Goal: Task Accomplishment & Management: Complete application form

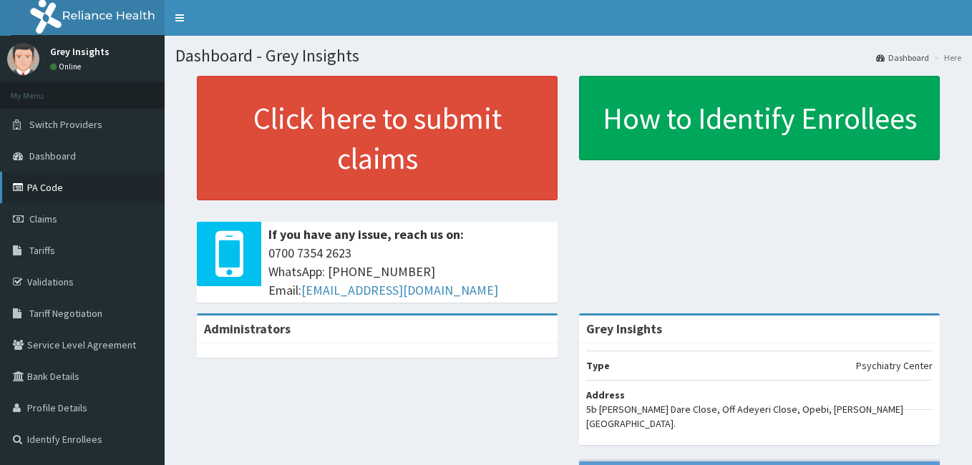
click at [49, 188] on link "PA Code" at bounding box center [82, 188] width 165 height 32
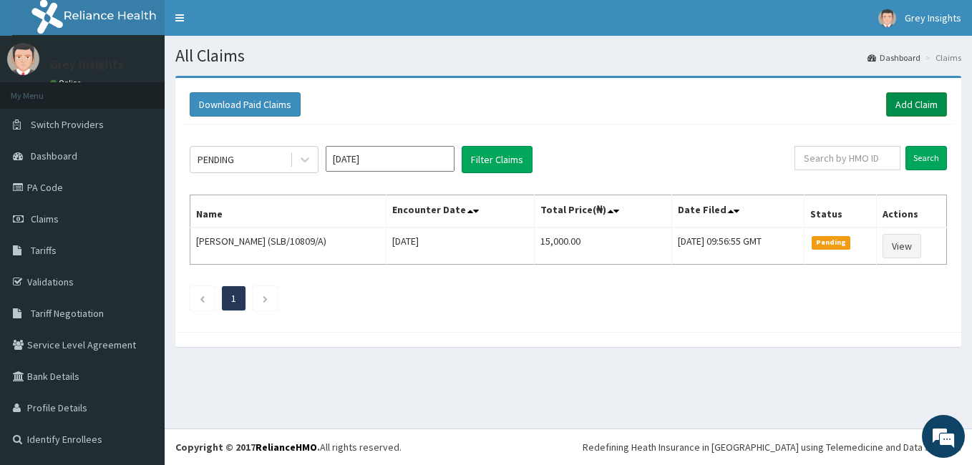
click at [919, 110] on link "Add Claim" at bounding box center [916, 104] width 61 height 24
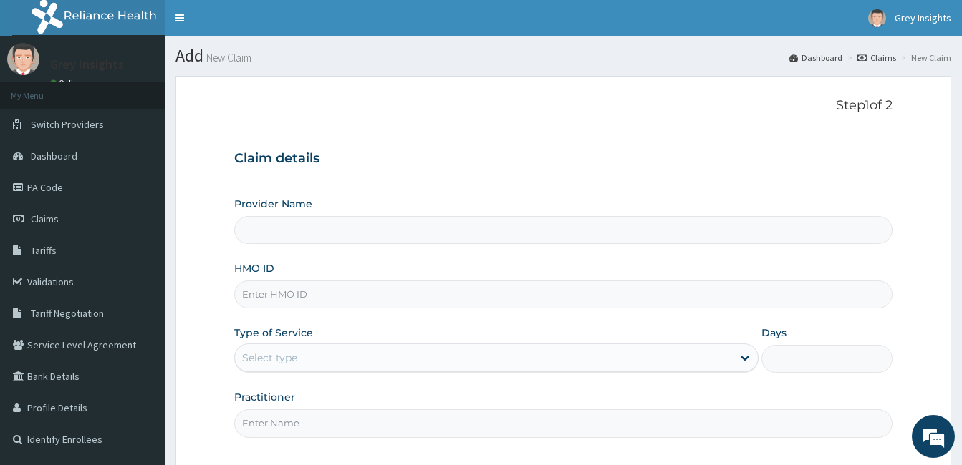
type input "Grey Insights"
click at [420, 305] on input "HMO ID" at bounding box center [563, 295] width 658 height 28
type input "KRM/10002/B"
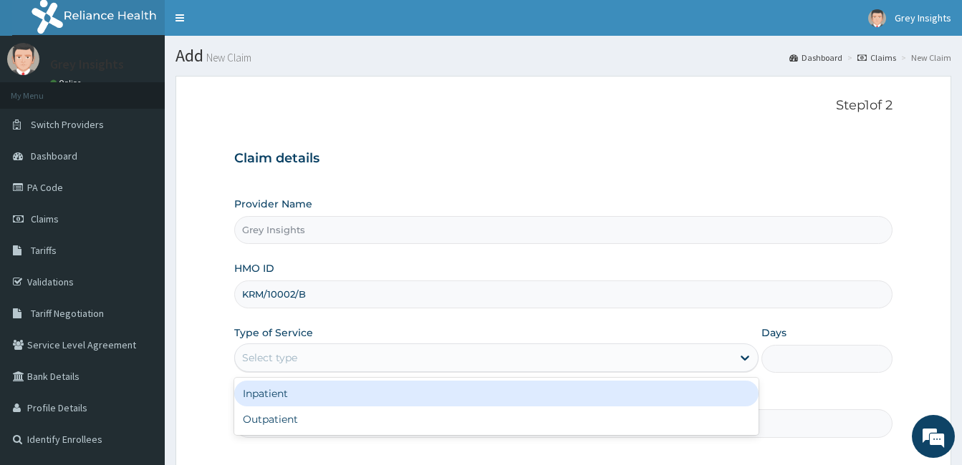
click at [376, 352] on div "Select type" at bounding box center [483, 358] width 497 height 23
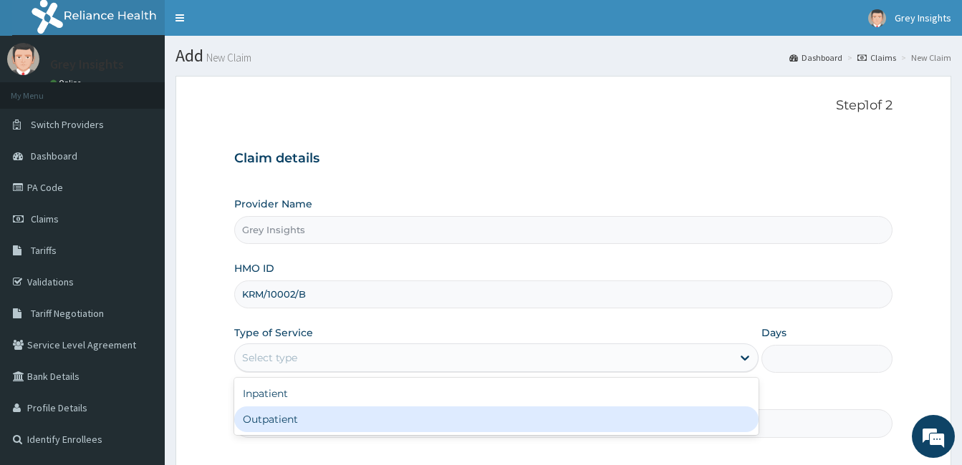
click at [354, 419] on div "Outpatient" at bounding box center [496, 420] width 524 height 26
type input "1"
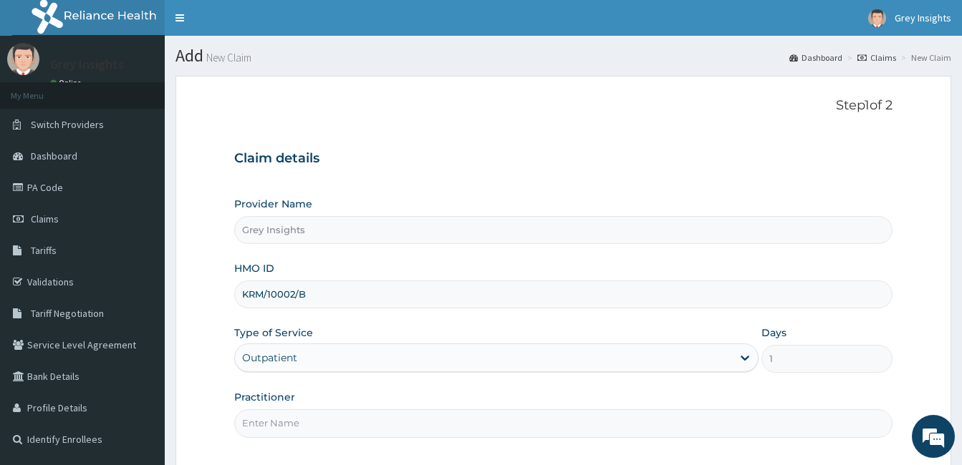
click at [362, 425] on input "Practitioner" at bounding box center [563, 424] width 658 height 28
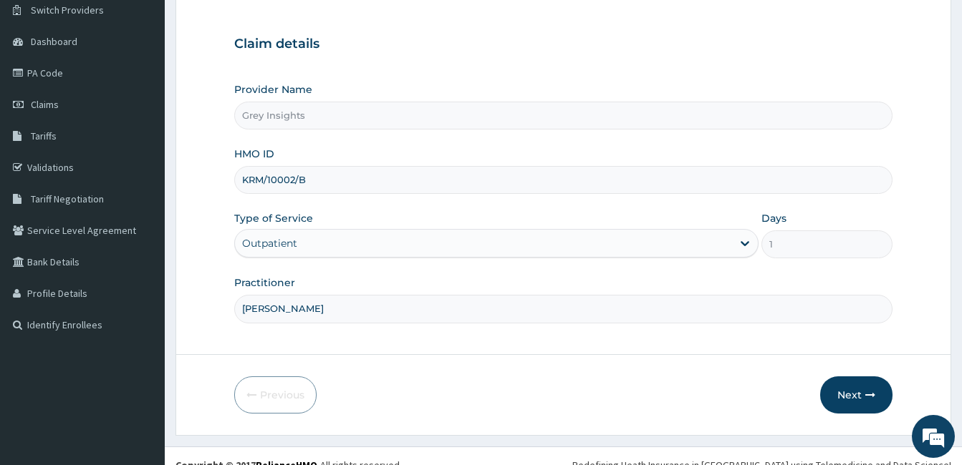
scroll to position [132, 0]
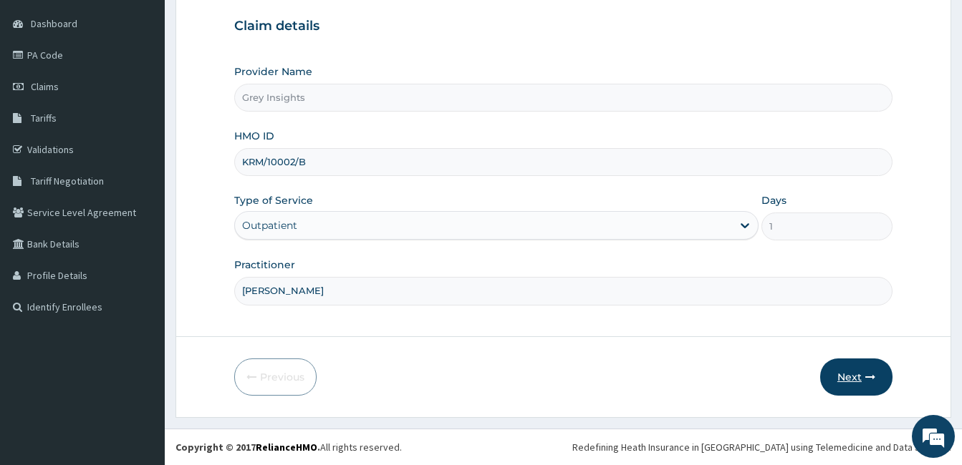
type input "MARIAM"
click at [850, 371] on button "Next" at bounding box center [856, 377] width 72 height 37
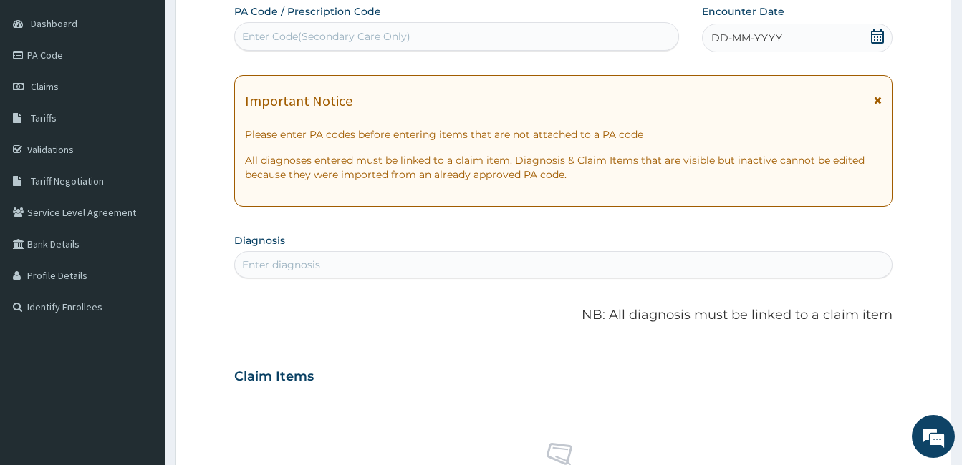
click at [593, 34] on div "Enter Code(Secondary Care Only)" at bounding box center [456, 36] width 443 height 23
type input "V"
paste input "PA/CE662E"
type input "PA/CE662E"
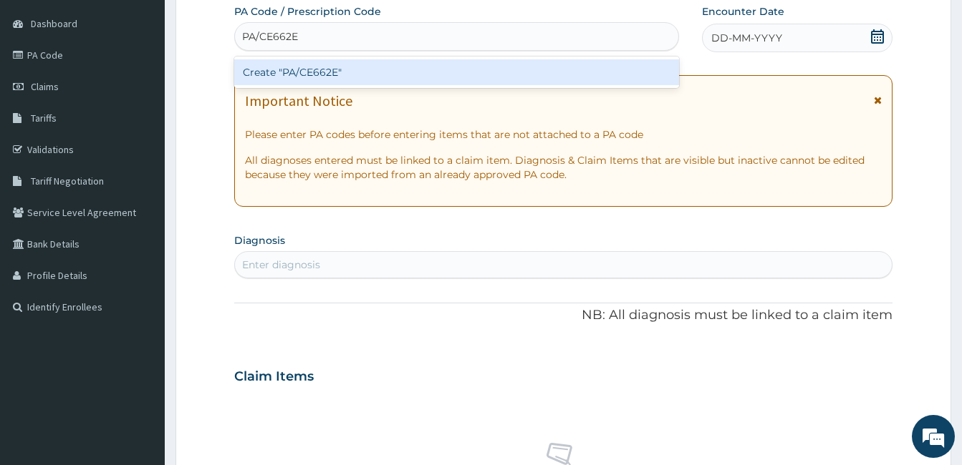
click at [590, 67] on div "Create "PA/CE662E"" at bounding box center [456, 72] width 445 height 26
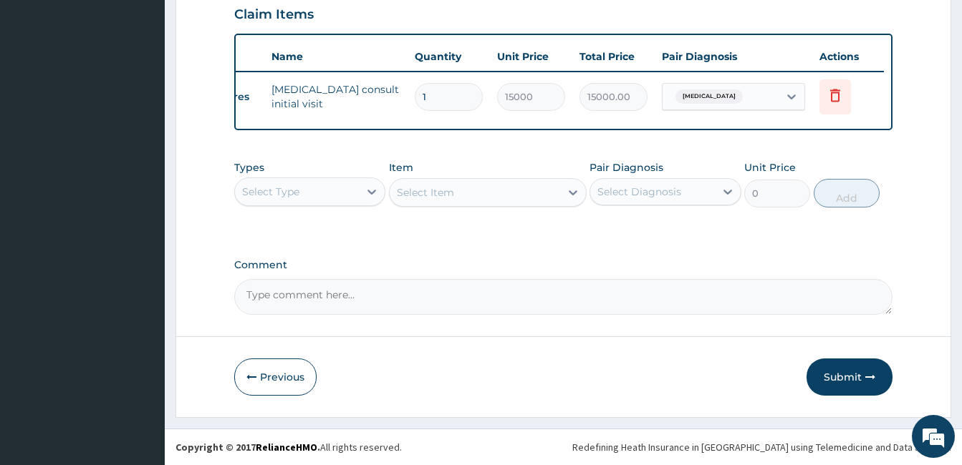
scroll to position [510, 0]
click at [871, 376] on icon "button" at bounding box center [870, 377] width 10 height 10
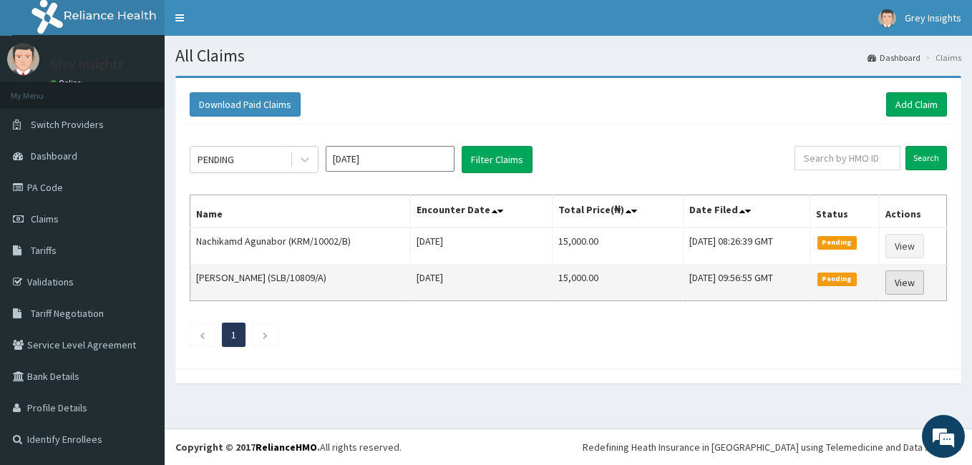
click at [910, 291] on link "View" at bounding box center [905, 283] width 39 height 24
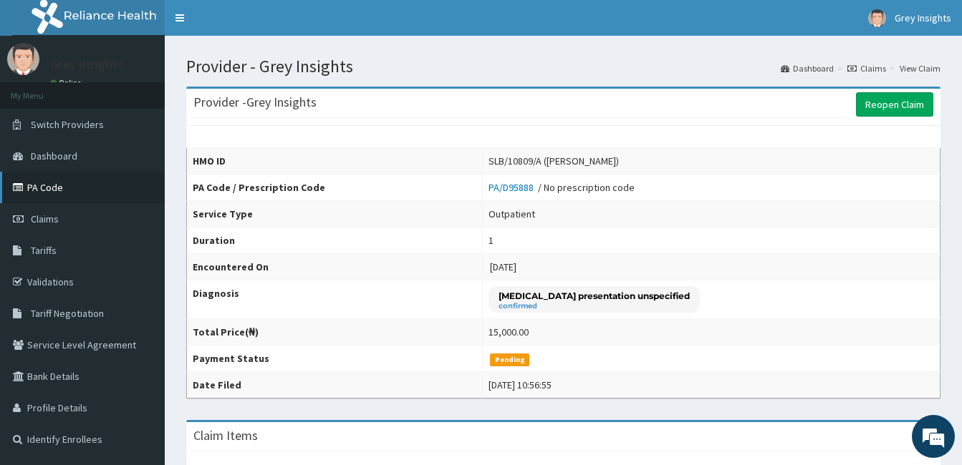
click at [75, 188] on link "PA Code" at bounding box center [82, 188] width 165 height 32
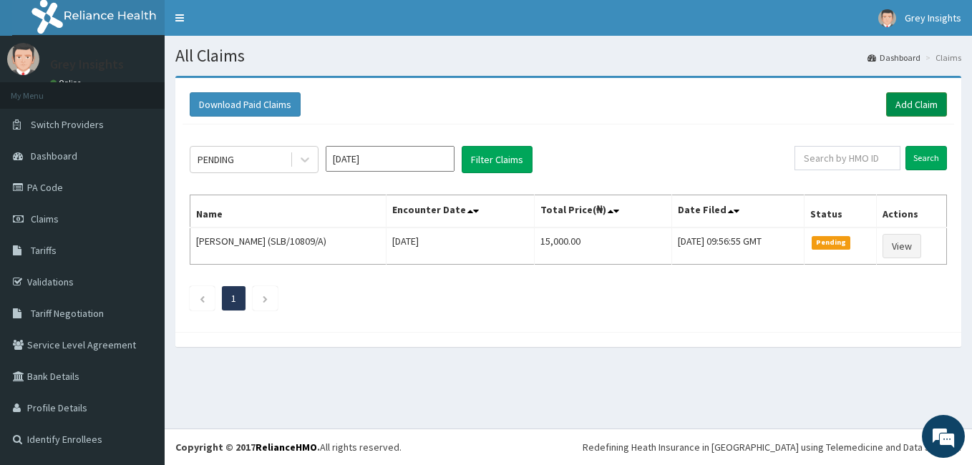
click at [900, 102] on link "Add Claim" at bounding box center [916, 104] width 61 height 24
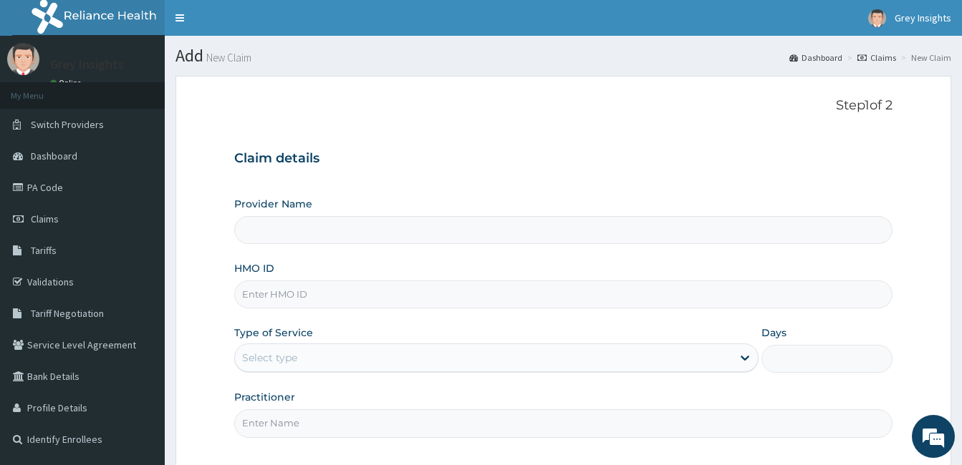
click at [439, 299] on input "HMO ID" at bounding box center [563, 295] width 658 height 28
type input "KR"
type input "Grey Insights"
type input "KRM/10002/A"
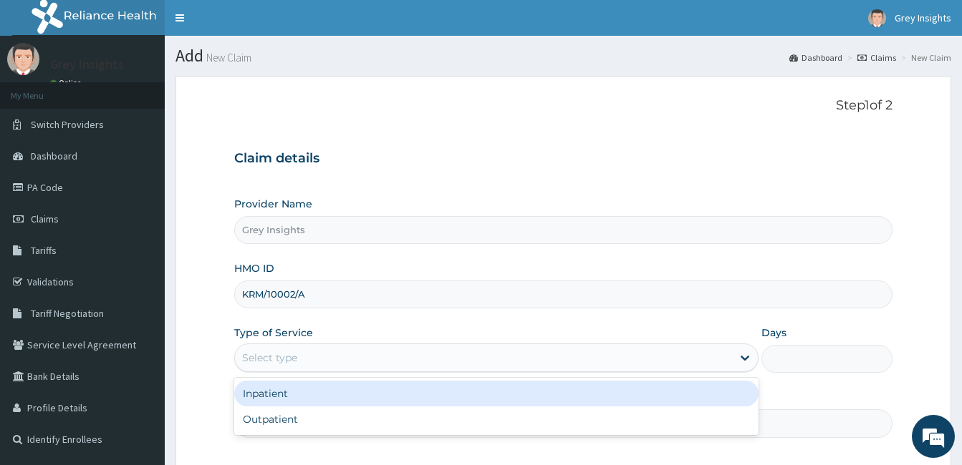
click at [453, 350] on div "Select type" at bounding box center [483, 358] width 497 height 23
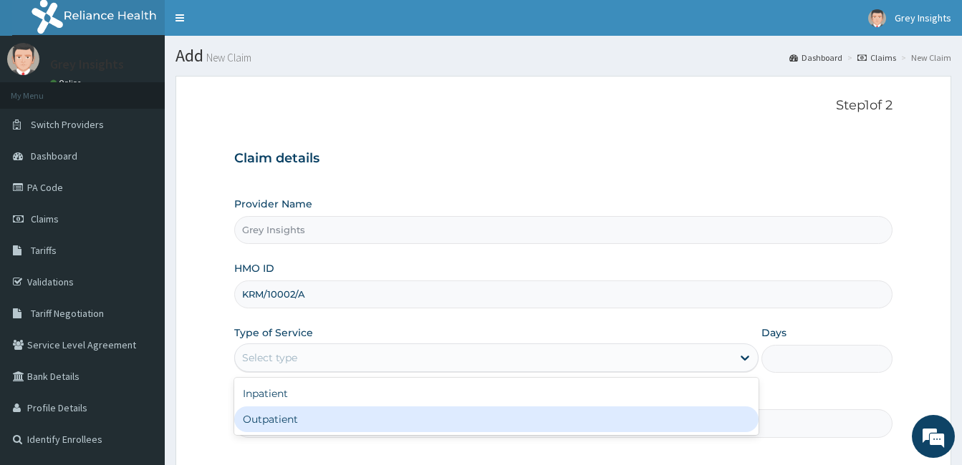
click at [419, 419] on div "Outpatient" at bounding box center [496, 420] width 524 height 26
type input "1"
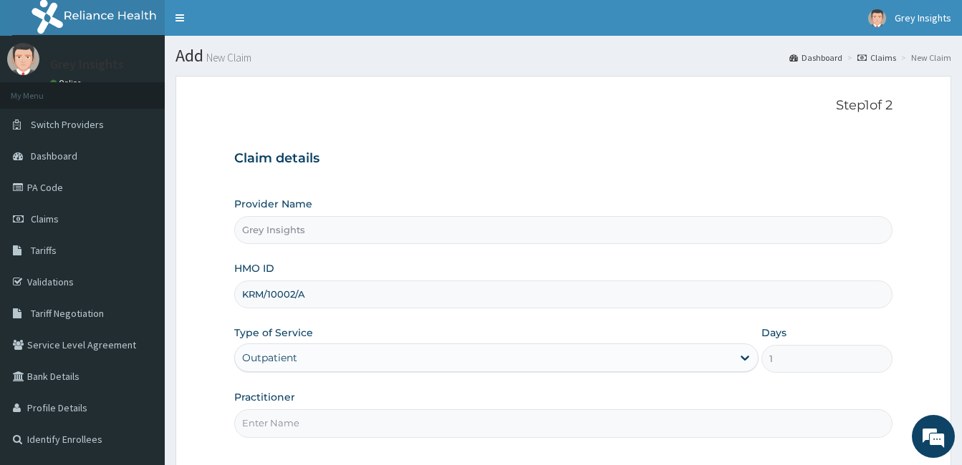
click at [417, 422] on input "Practitioner" at bounding box center [563, 424] width 658 height 28
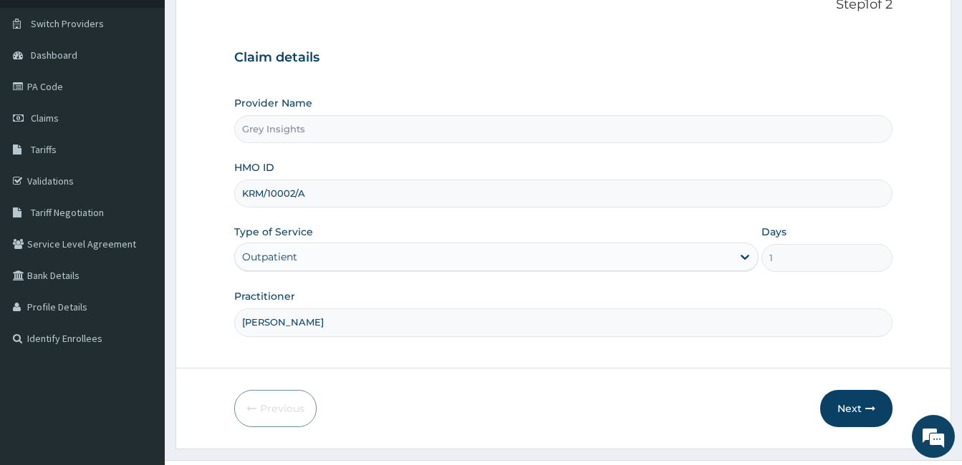
scroll to position [115, 0]
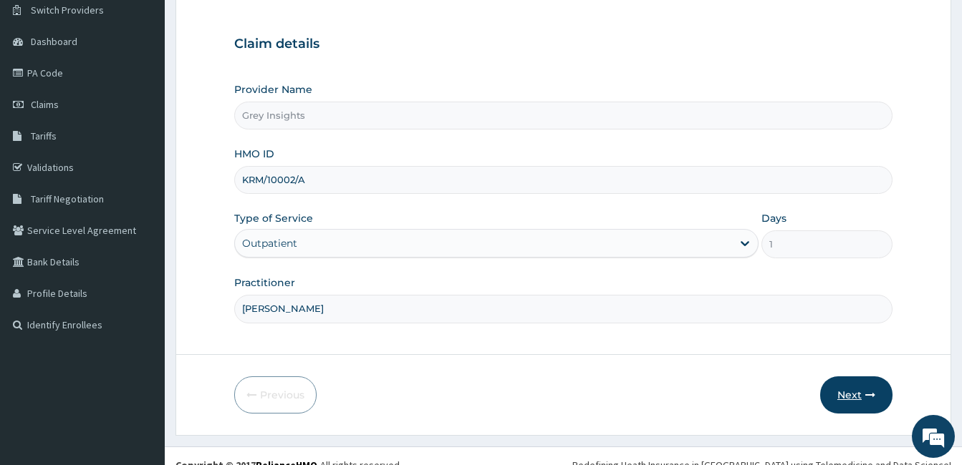
type input "ESTHER"
click at [874, 389] on button "Next" at bounding box center [856, 395] width 72 height 37
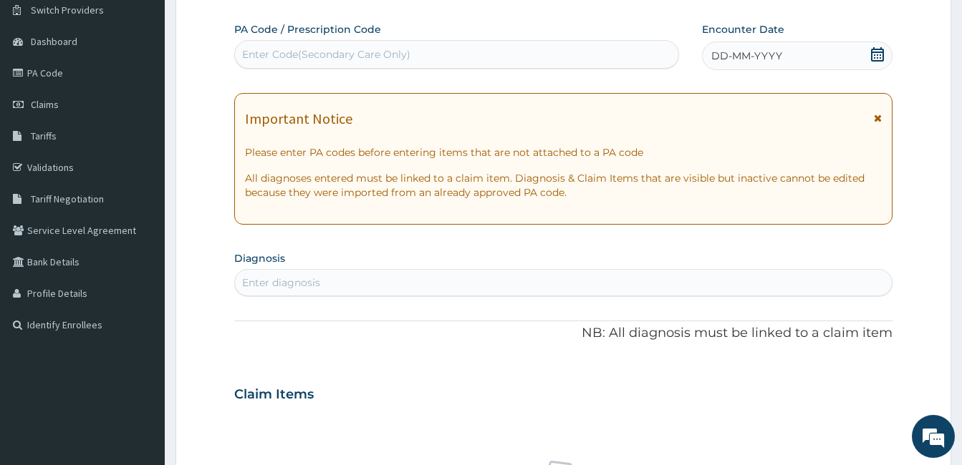
click at [385, 52] on div "Enter Code(Secondary Care Only)" at bounding box center [326, 54] width 168 height 14
click at [354, 4] on div "Step 2 of 2 PA Code / Prescription Code Enter Code(Secondary Care Only) Encount…" at bounding box center [563, 374] width 658 height 780
click at [396, 49] on div "Enter Code(Secondary Care Only)" at bounding box center [326, 54] width 168 height 14
paste input "PA/D9305A"
type input "PA/D9305A"
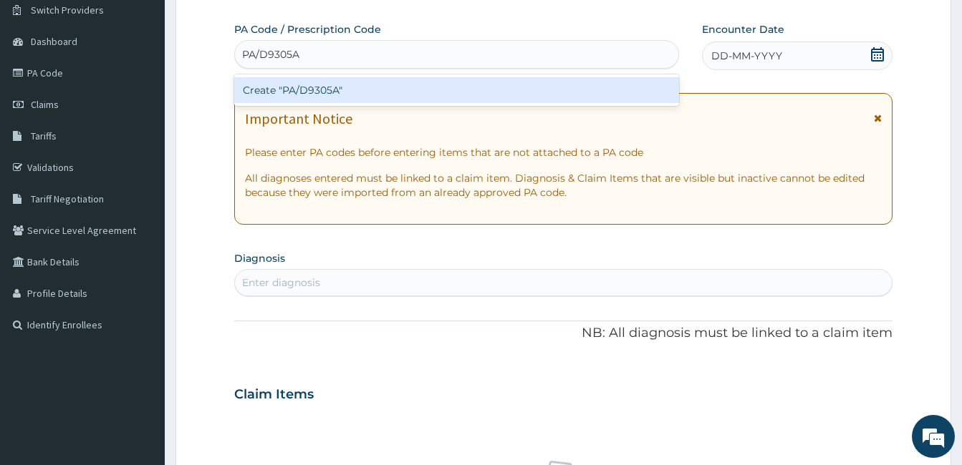
click at [382, 97] on div "Create "PA/D9305A"" at bounding box center [456, 90] width 445 height 26
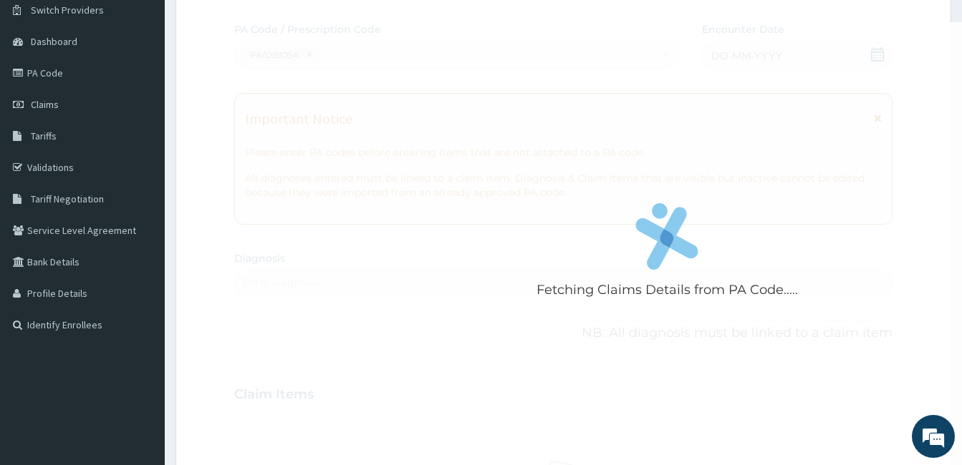
click at [461, 145] on div "Fetching Claims Details from PA Code....." at bounding box center [667, 254] width 866 height 465
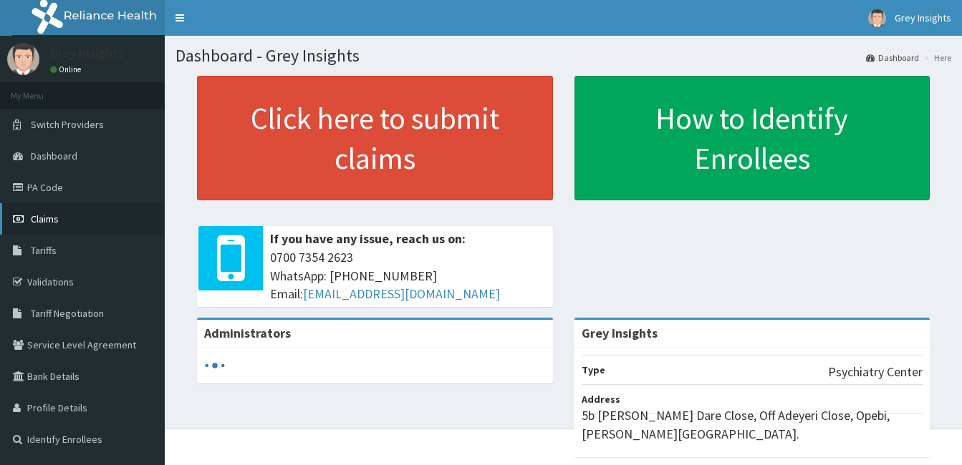
click at [57, 213] on span "Claims" at bounding box center [45, 219] width 28 height 13
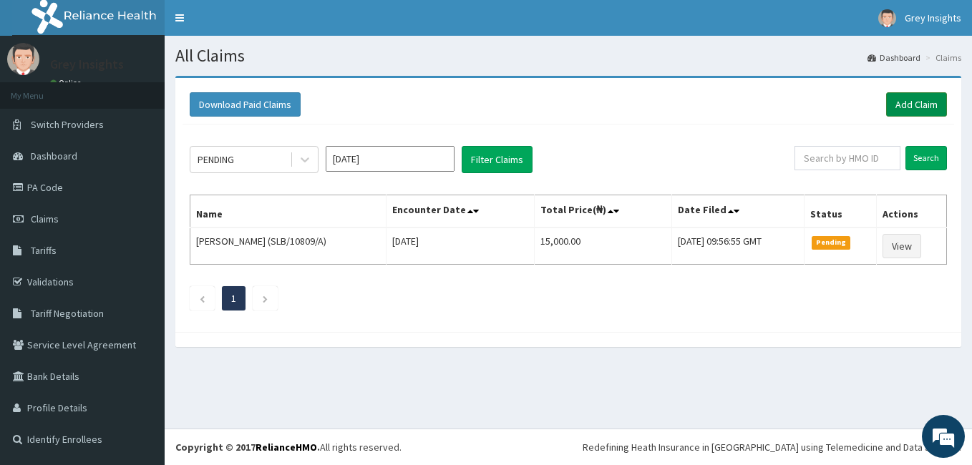
click at [931, 110] on link "Add Claim" at bounding box center [916, 104] width 61 height 24
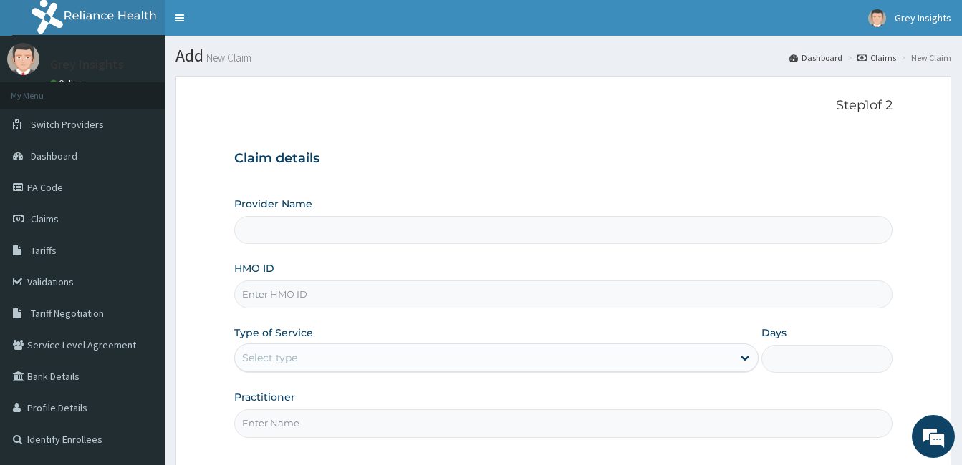
click at [423, 288] on input "HMO ID" at bounding box center [563, 295] width 658 height 28
type input "Grey Insights"
type input "KRM/10002/A"
click at [414, 357] on div "Select type" at bounding box center [483, 358] width 497 height 23
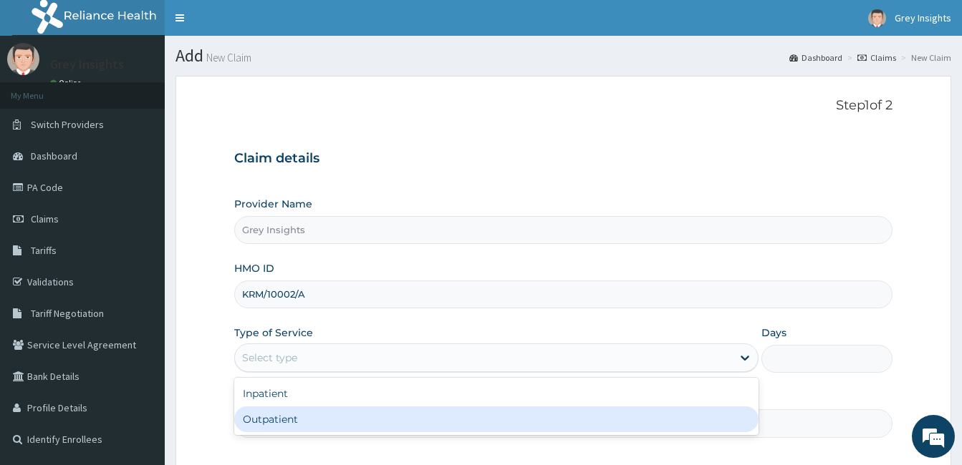
click at [380, 424] on div "Outpatient" at bounding box center [496, 420] width 524 height 26
type input "1"
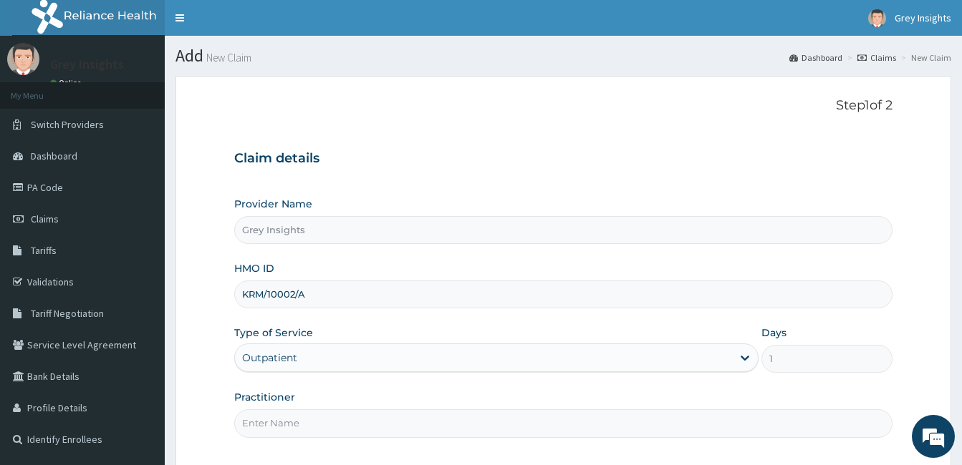
click at [380, 424] on input "Practitioner" at bounding box center [563, 424] width 658 height 28
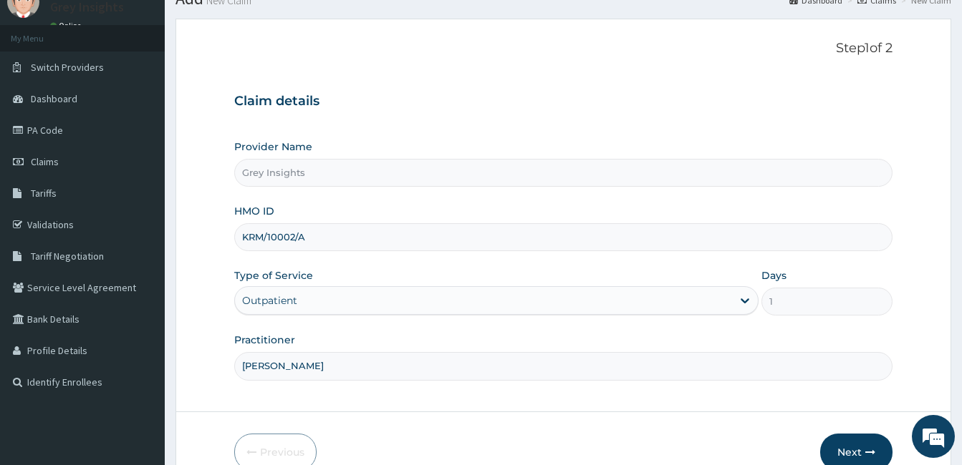
scroll to position [86, 0]
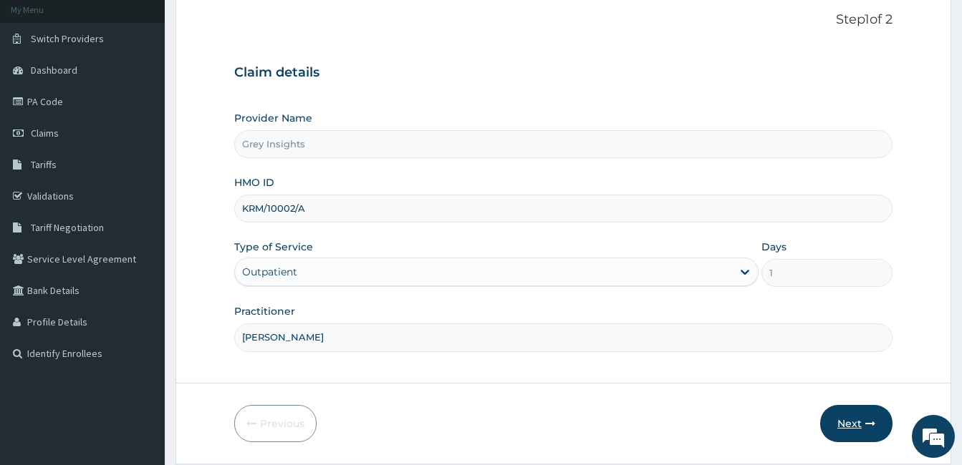
type input "ESTHER"
click at [879, 428] on button "Next" at bounding box center [856, 423] width 72 height 37
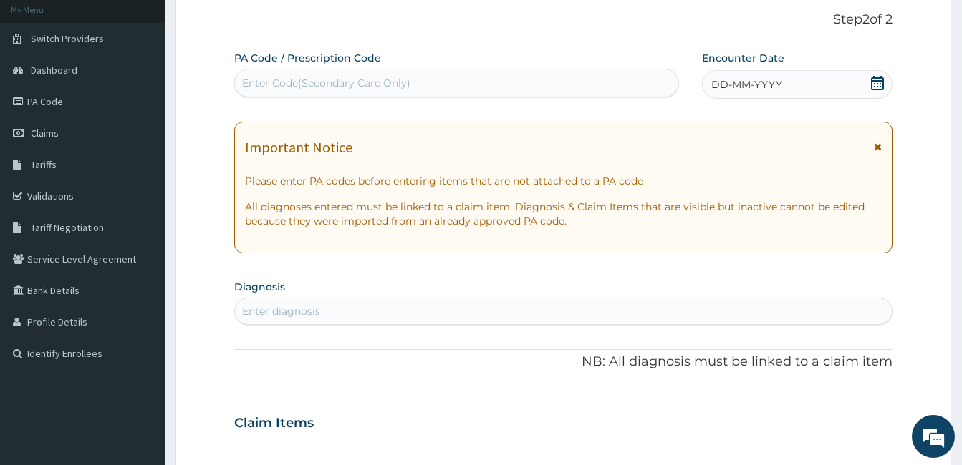
click at [598, 87] on div "Enter Code(Secondary Care Only)" at bounding box center [456, 83] width 443 height 23
paste input "PA/D9305A"
type input "PA/D9305A"
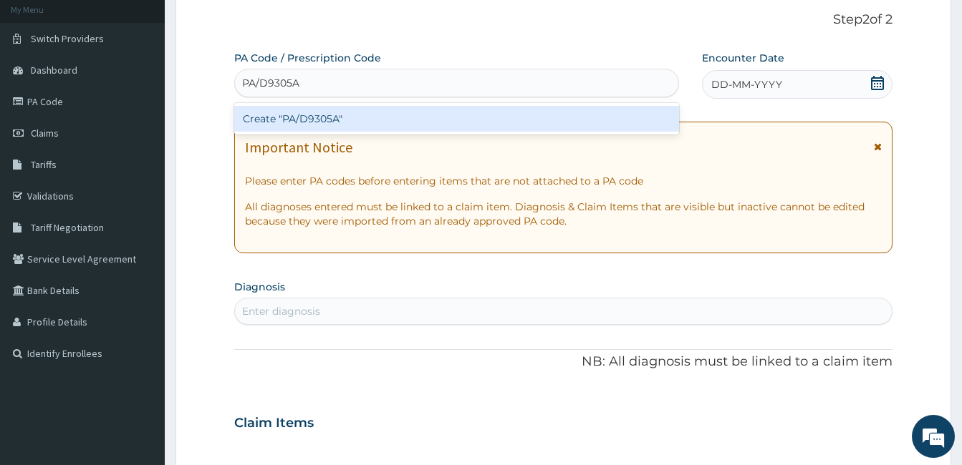
click at [575, 123] on div "Create "PA/D9305A"" at bounding box center [456, 119] width 445 height 26
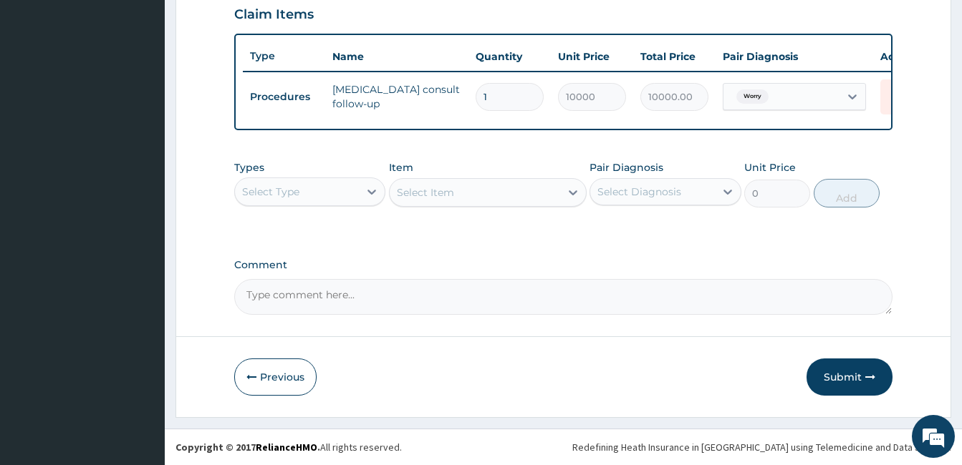
scroll to position [510, 0]
click at [870, 385] on button "Submit" at bounding box center [849, 377] width 86 height 37
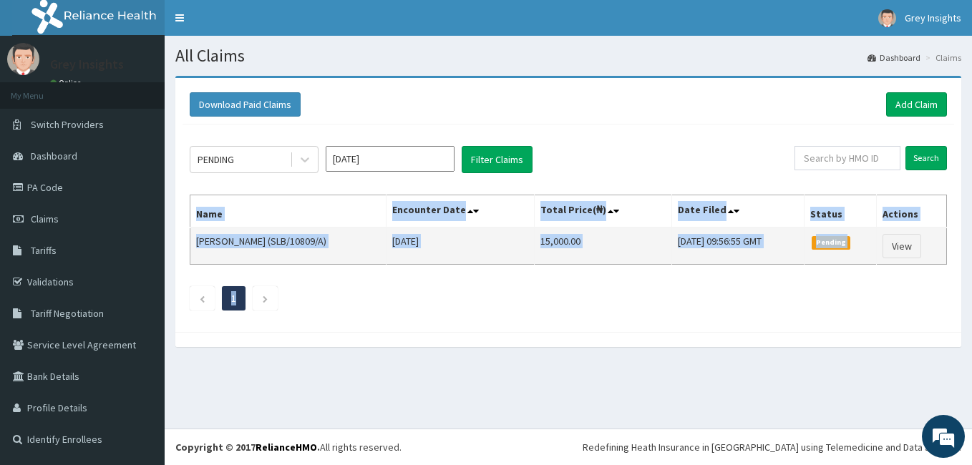
drag, startPoint x: 972, startPoint y: 327, endPoint x: 895, endPoint y: 229, distance: 124.5
click at [895, 229] on div "Download Paid Claims Add Claim × Note you can only download claims within a max…" at bounding box center [569, 219] width 808 height 286
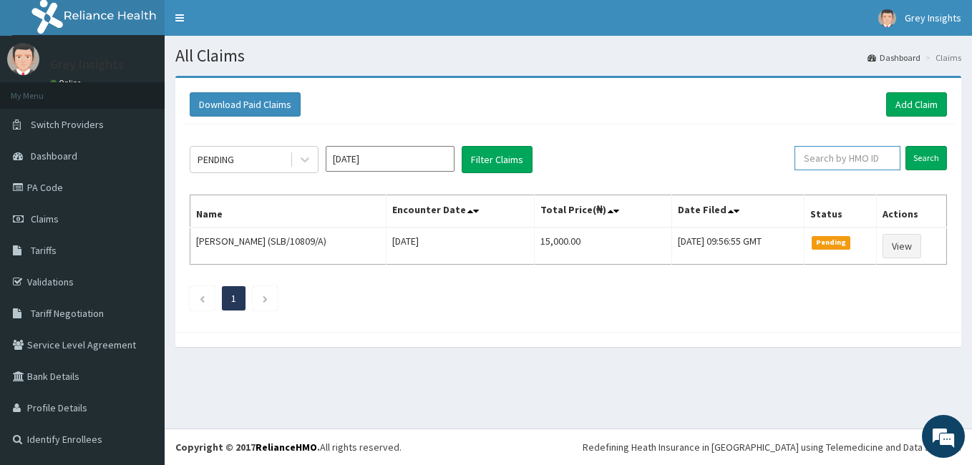
drag, startPoint x: 895, startPoint y: 229, endPoint x: 865, endPoint y: 159, distance: 76.3
click at [865, 159] on input "text" at bounding box center [848, 158] width 106 height 24
click at [918, 156] on input "Search" at bounding box center [927, 158] width 42 height 24
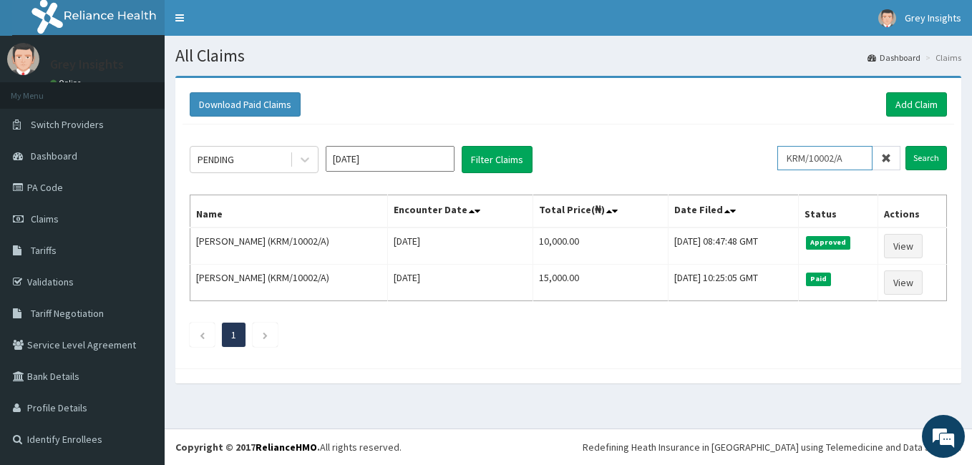
click at [854, 158] on input "KRM/10002/A" at bounding box center [825, 158] width 95 height 24
type input "KRM/10002/B"
click at [916, 155] on input "Search" at bounding box center [927, 158] width 42 height 24
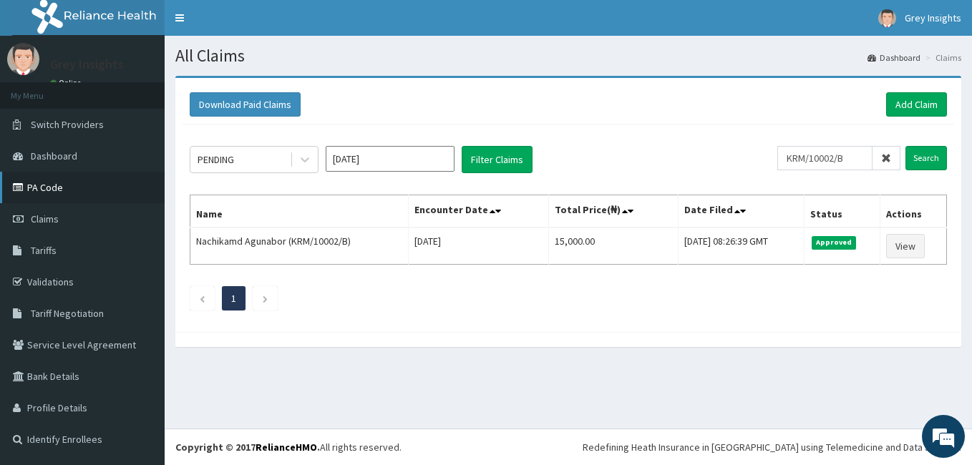
click at [84, 196] on link "PA Code" at bounding box center [82, 188] width 165 height 32
